Goal: Transaction & Acquisition: Purchase product/service

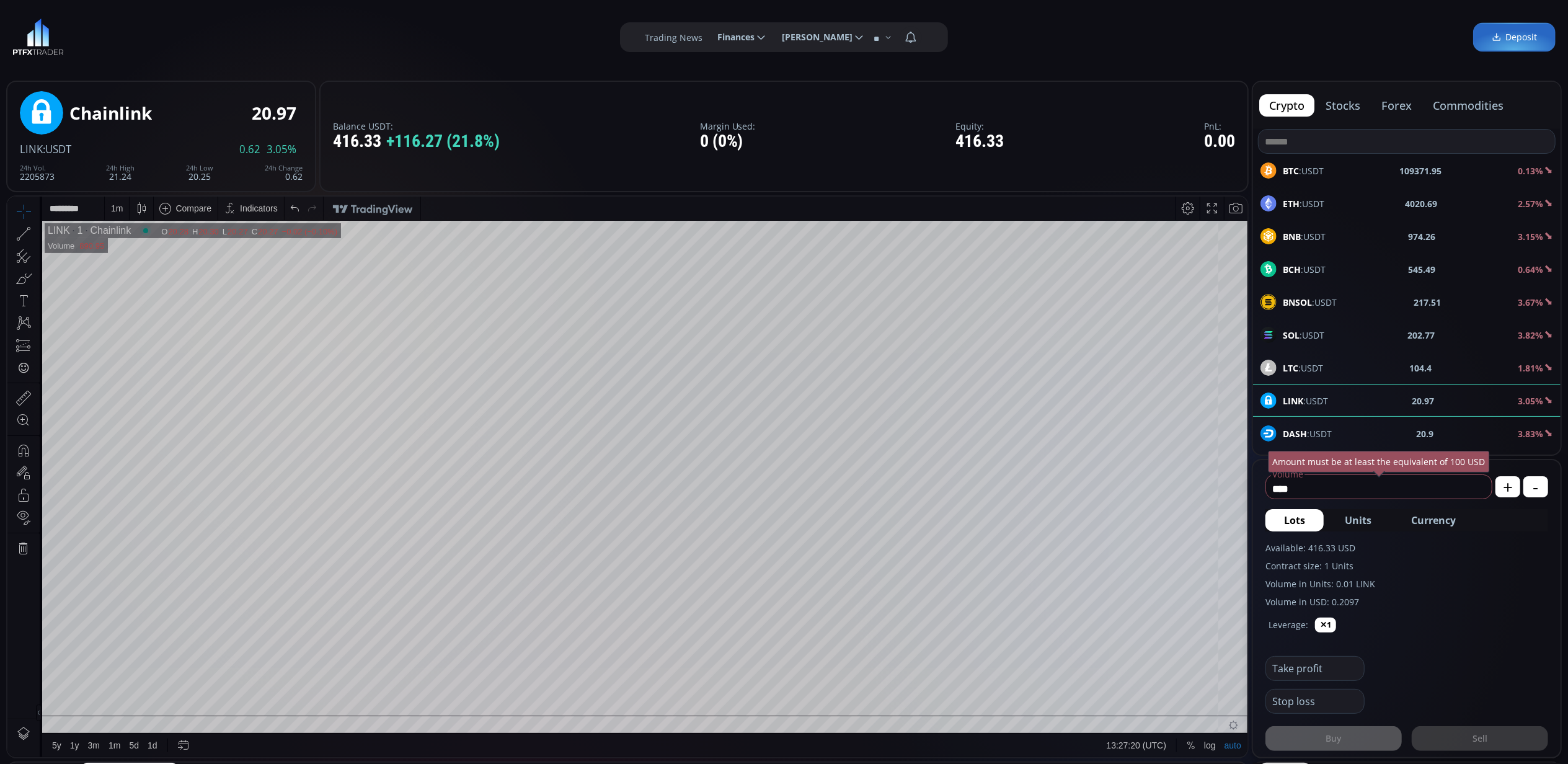
scroll to position [176, 0]
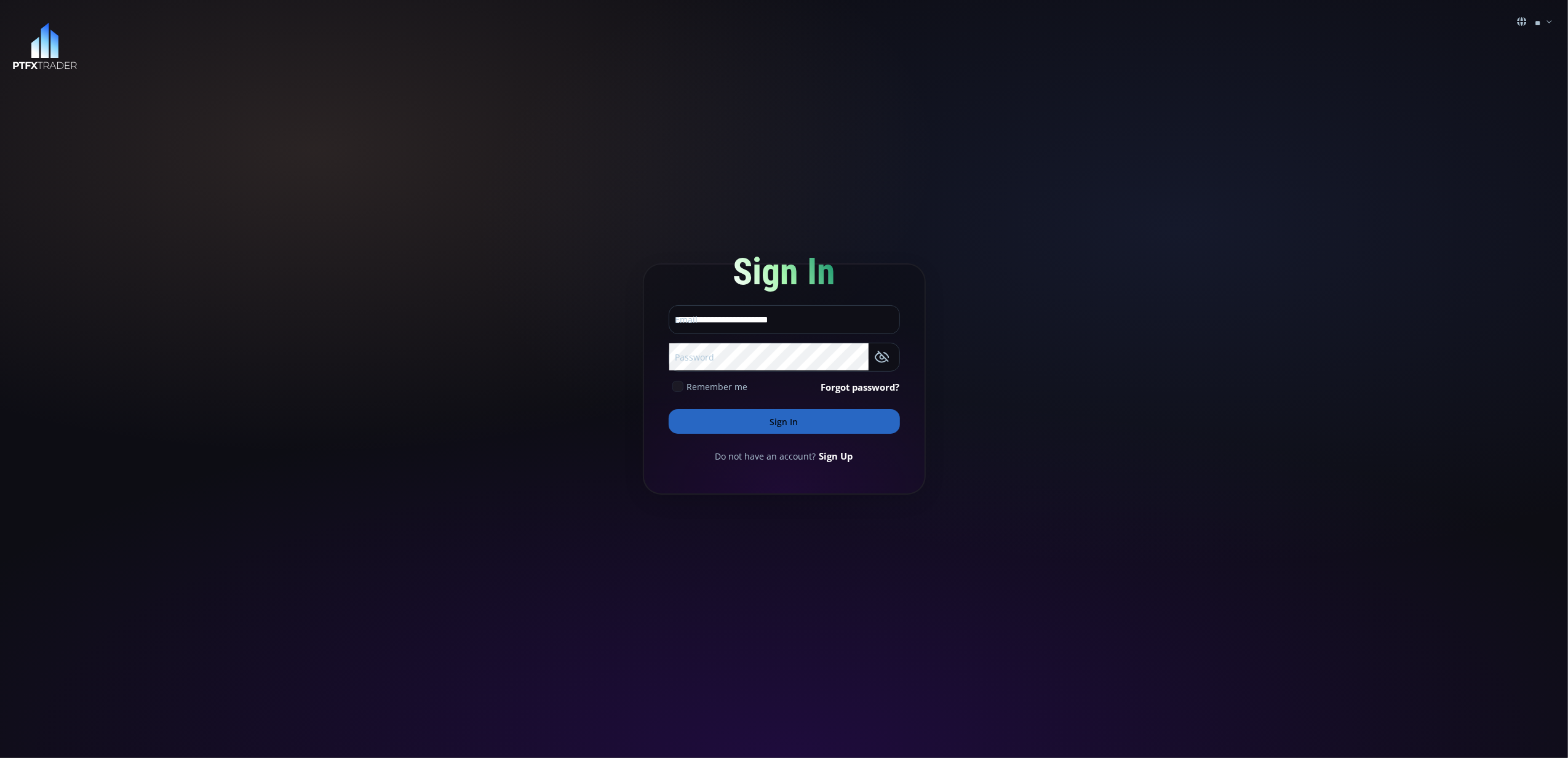
click at [773, 419] on button "Sign In" at bounding box center [784, 421] width 232 height 25
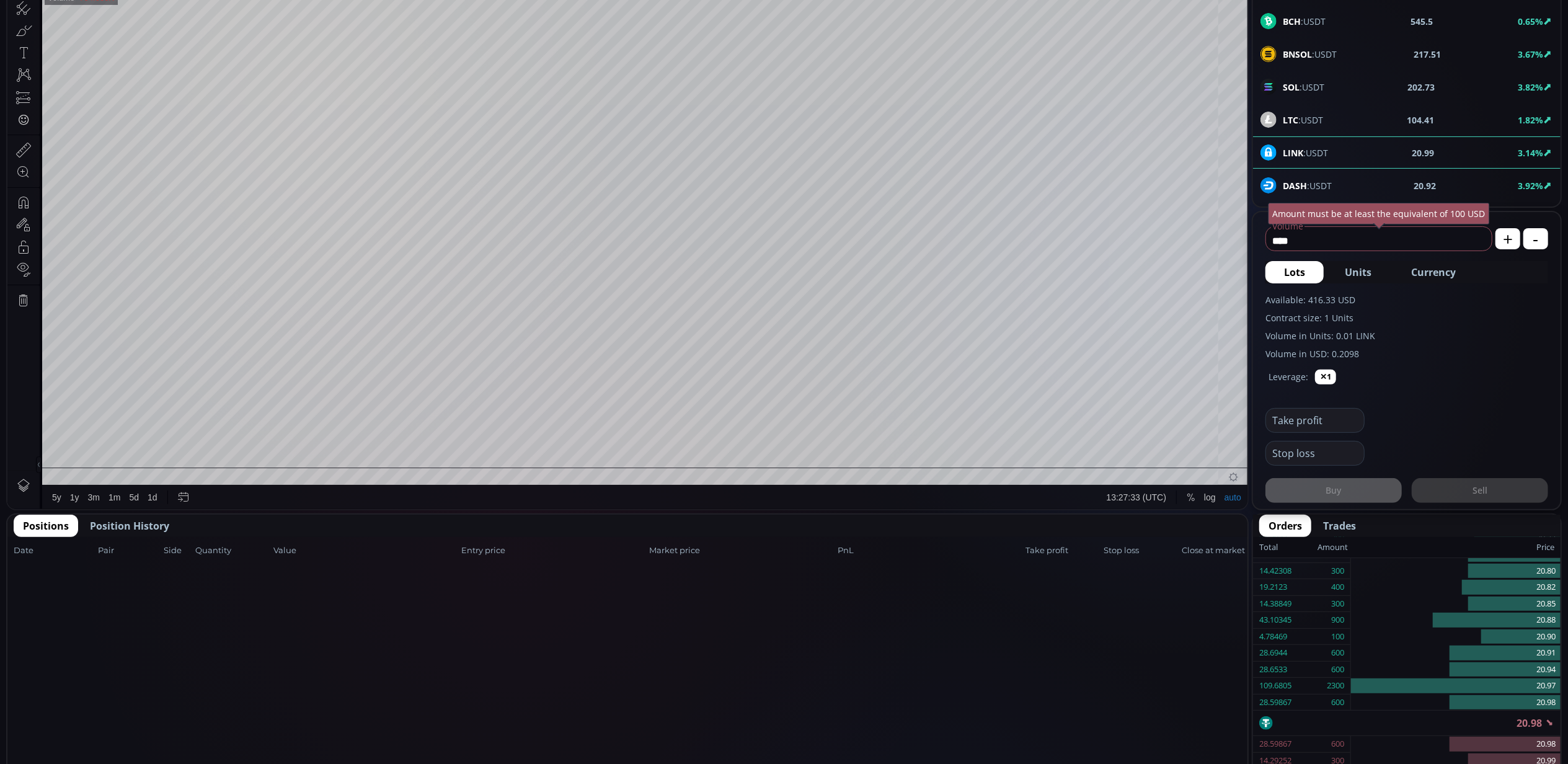
scroll to position [330, 0]
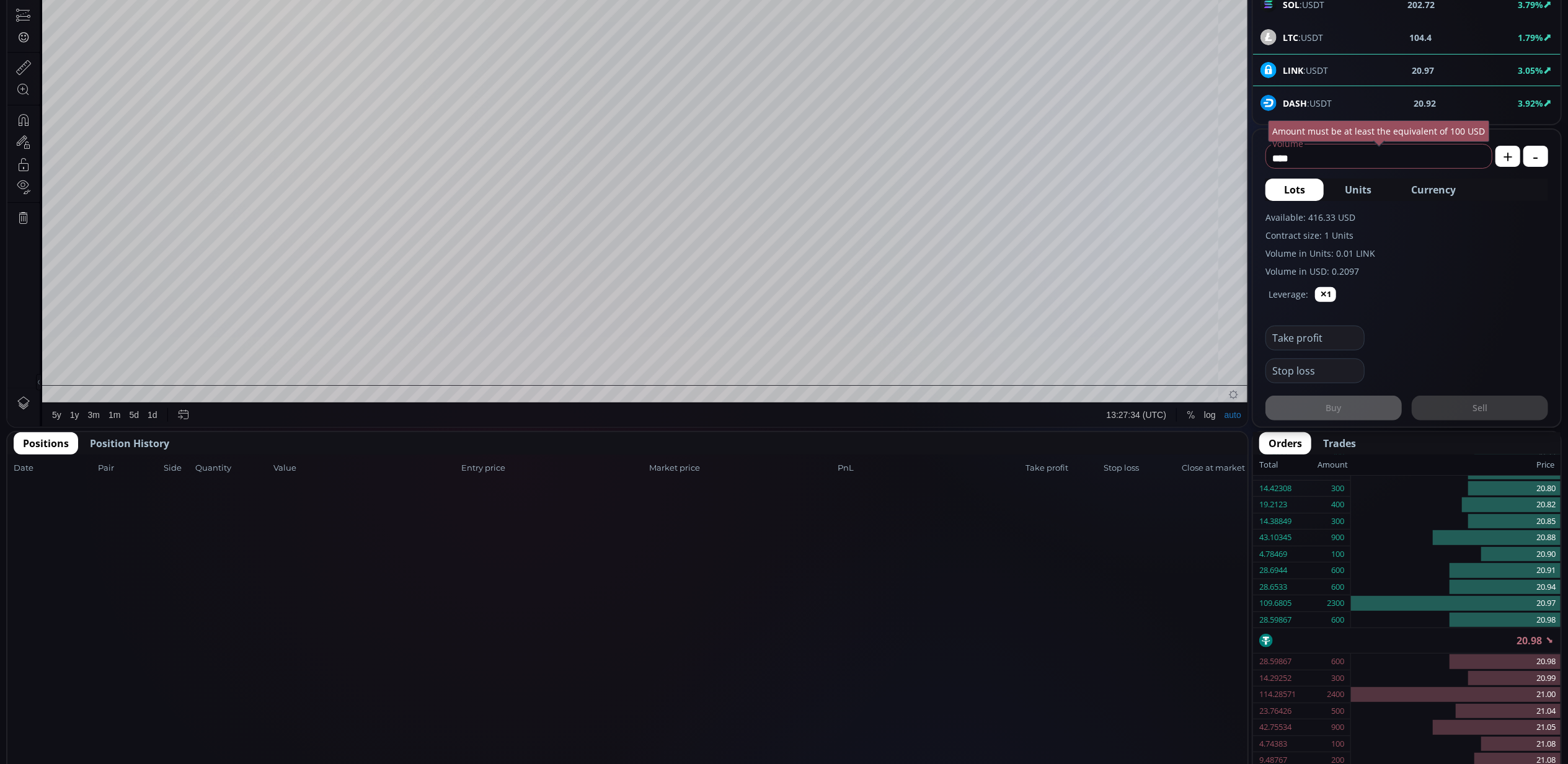
click at [154, 437] on span "Position History" at bounding box center [129, 443] width 80 height 15
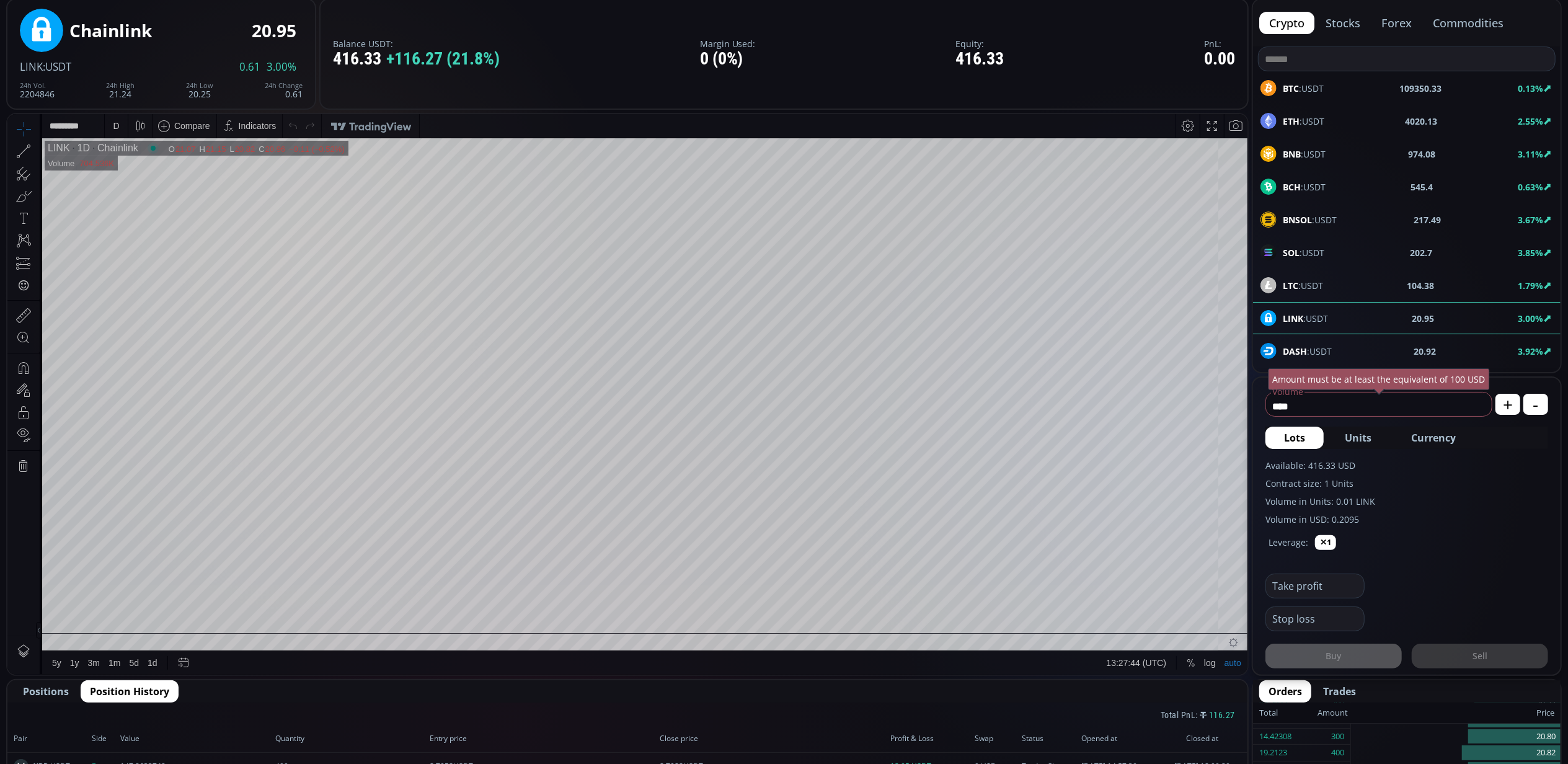
scroll to position [0, 0]
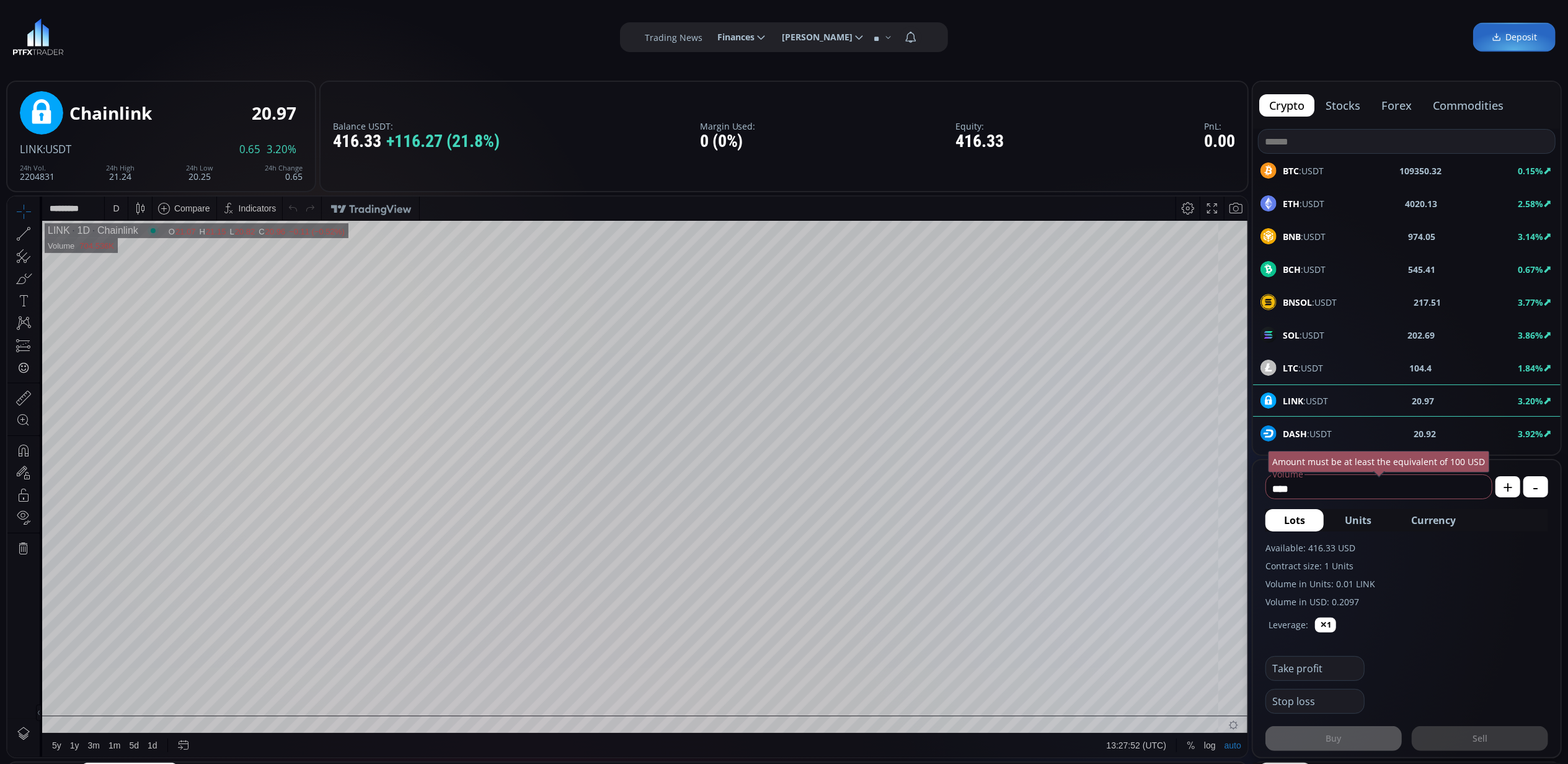
click at [117, 210] on div "D" at bounding box center [116, 208] width 6 height 10
click at [152, 293] on div "15 minutes" at bounding box center [133, 292] width 42 height 10
click at [1337, 169] on div "BTC :USDT 109350.32 0.16%" at bounding box center [1407, 170] width 292 height 16
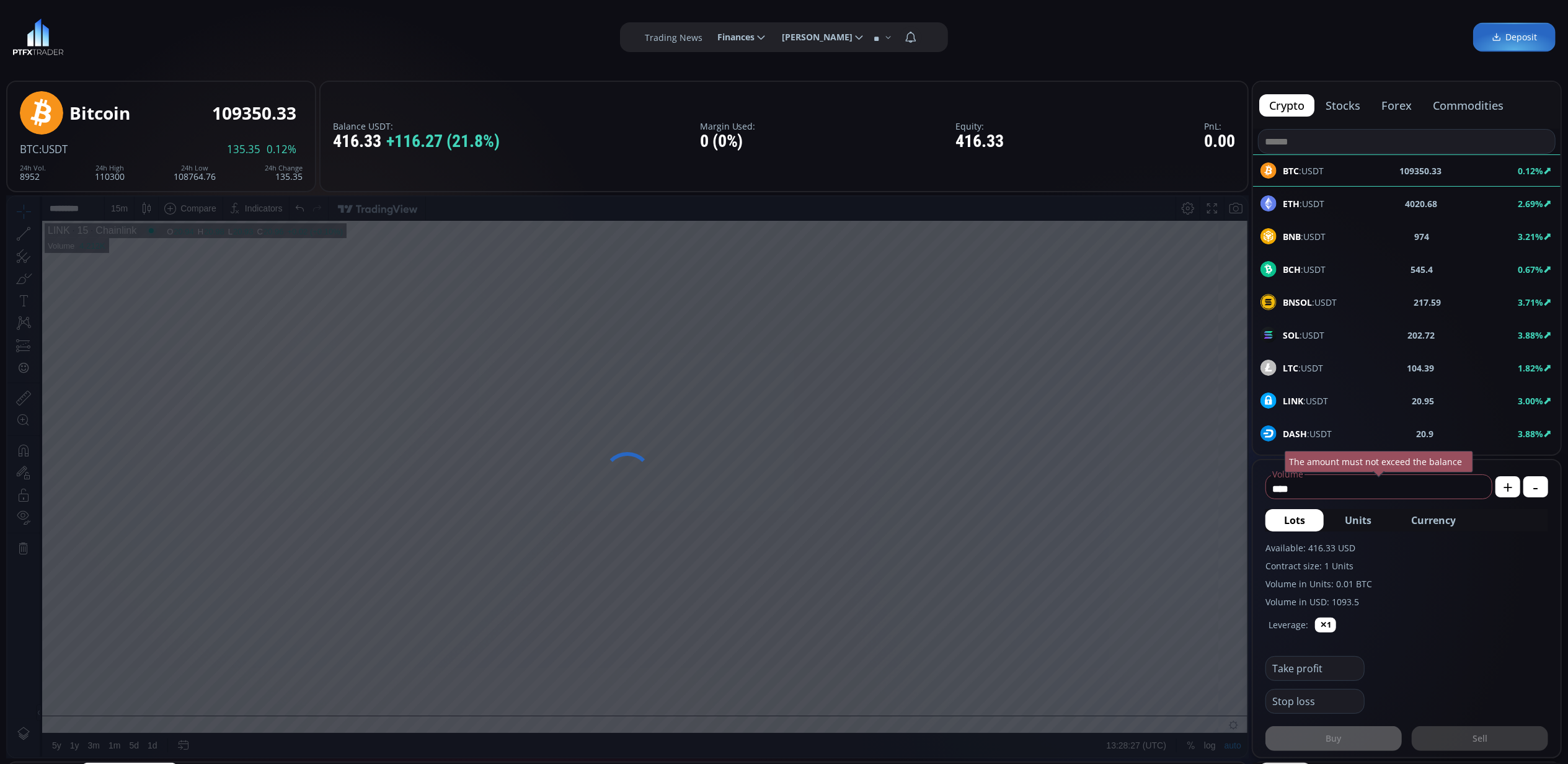
click at [1431, 514] on span "Currency" at bounding box center [1433, 520] width 45 height 15
click at [1476, 487] on use at bounding box center [1476, 488] width 7 height 7
type input "****"
drag, startPoint x: 1297, startPoint y: 484, endPoint x: 1248, endPoint y: 487, distance: 49.1
